Goal: Find specific page/section: Find specific page/section

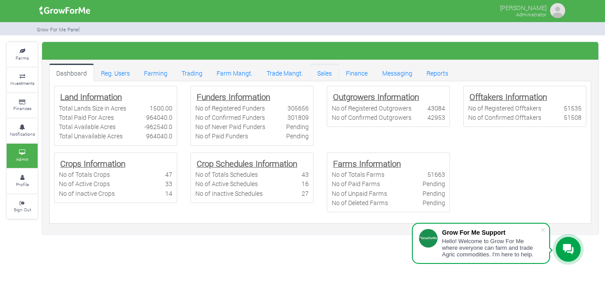
click at [319, 73] on link "Sales" at bounding box center [324, 73] width 29 height 18
